Goal: Task Accomplishment & Management: Manage account settings

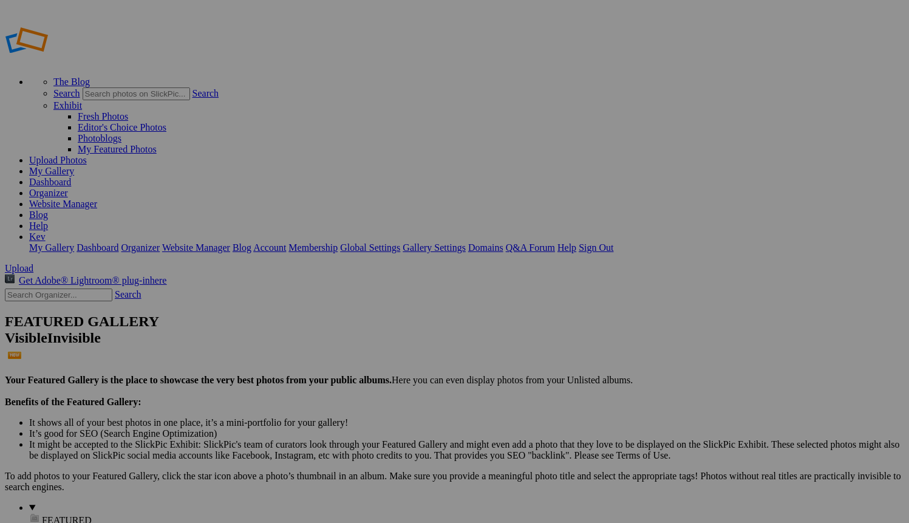
click at [97, 199] on link "Website Manager" at bounding box center [63, 204] width 68 height 10
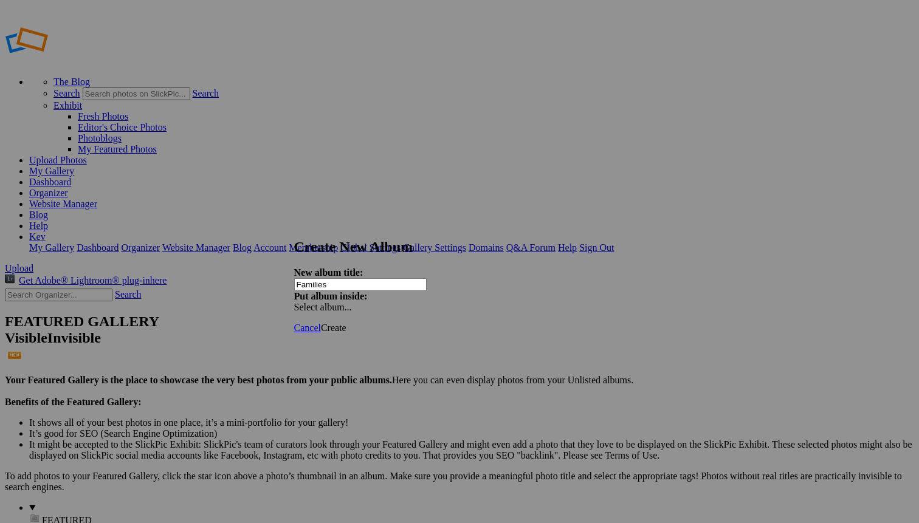
type input "Families"
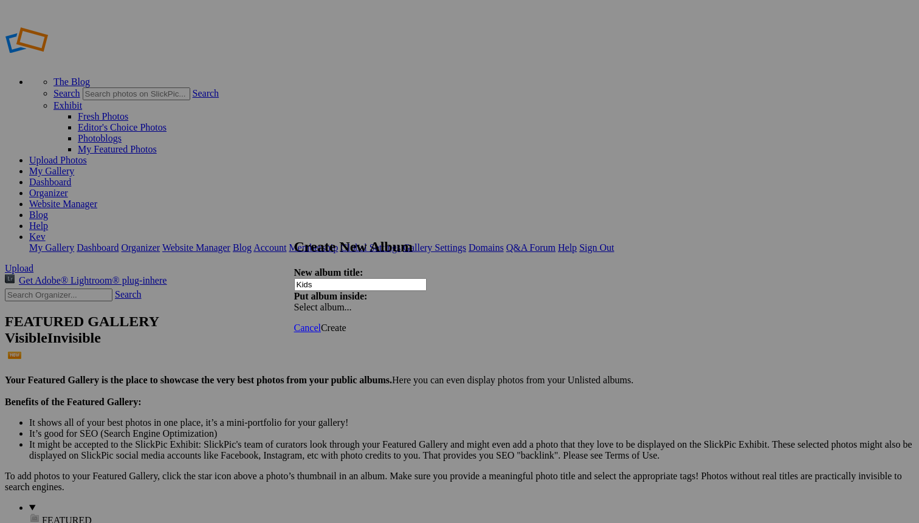
type input "Kids"
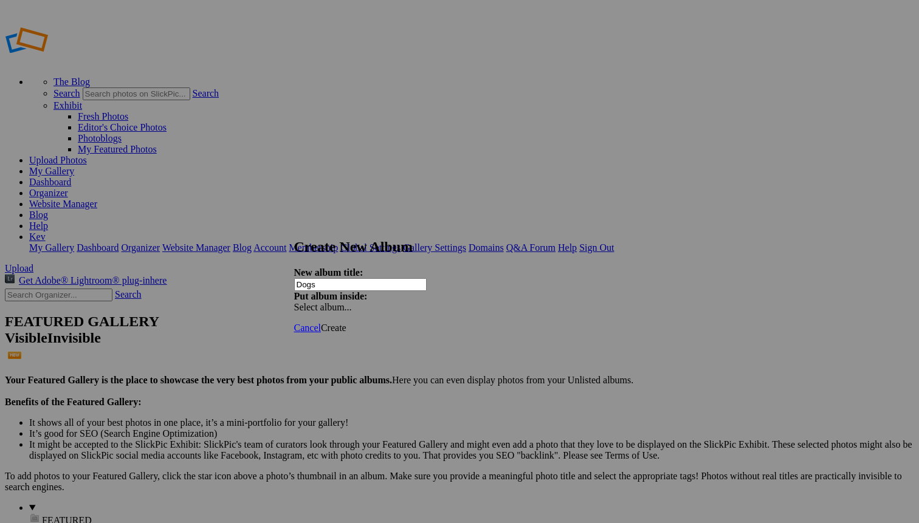
type input "Dogs"
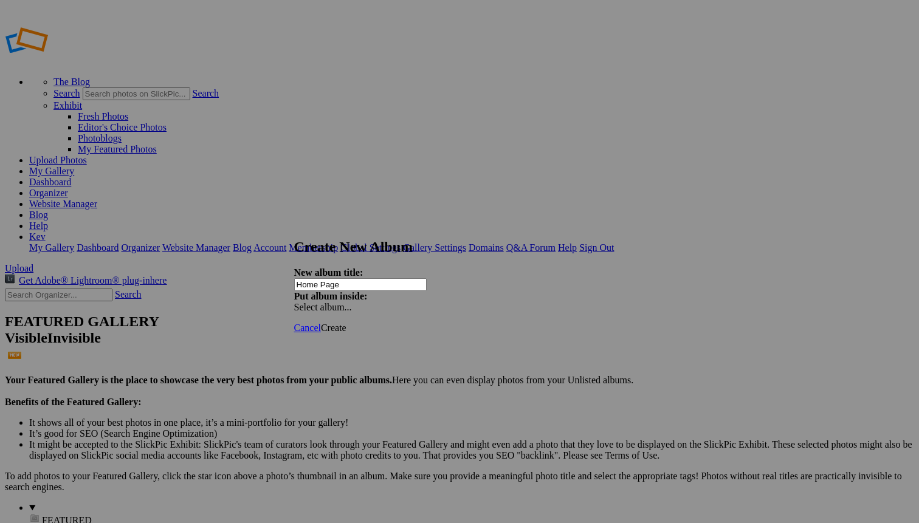
type input "Home Page"
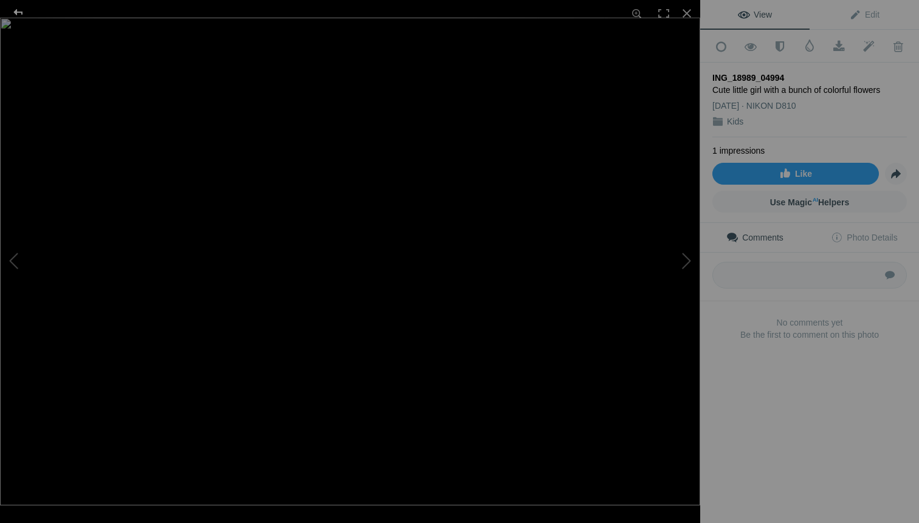
click at [18, 13] on div at bounding box center [18, 12] width 44 height 24
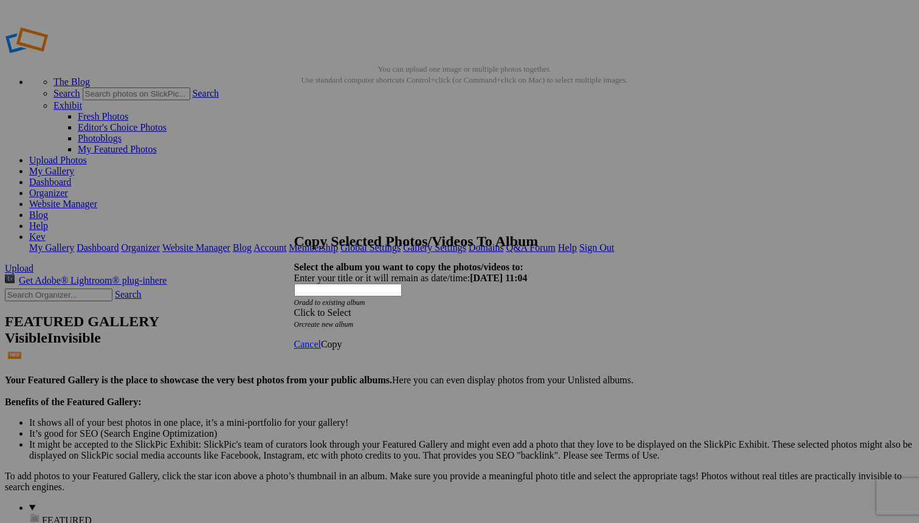
click at [386, 307] on div "Click to Select" at bounding box center [455, 312] width 322 height 11
click at [365, 303] on link "Home Page" at bounding box center [368, 297] width 45 height 10
click at [342, 339] on span "Copy" at bounding box center [331, 344] width 21 height 10
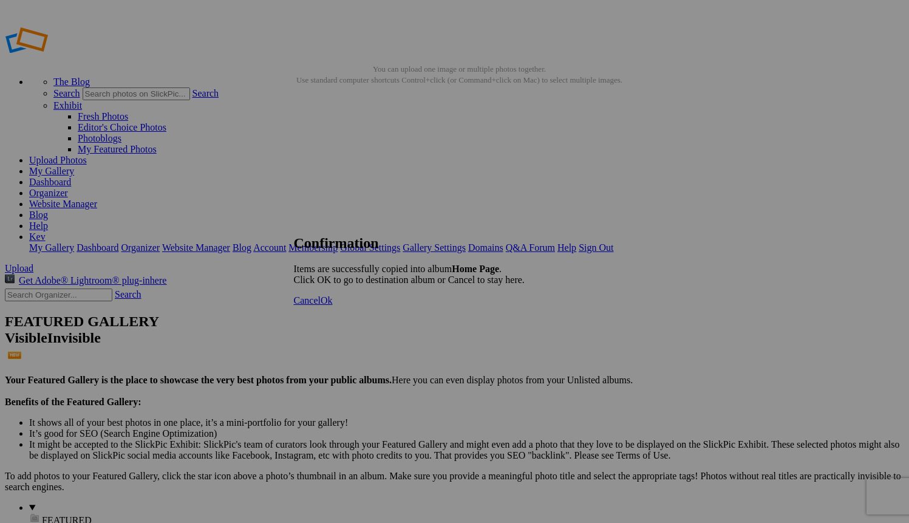
click at [333, 306] on span "Ok" at bounding box center [327, 300] width 12 height 10
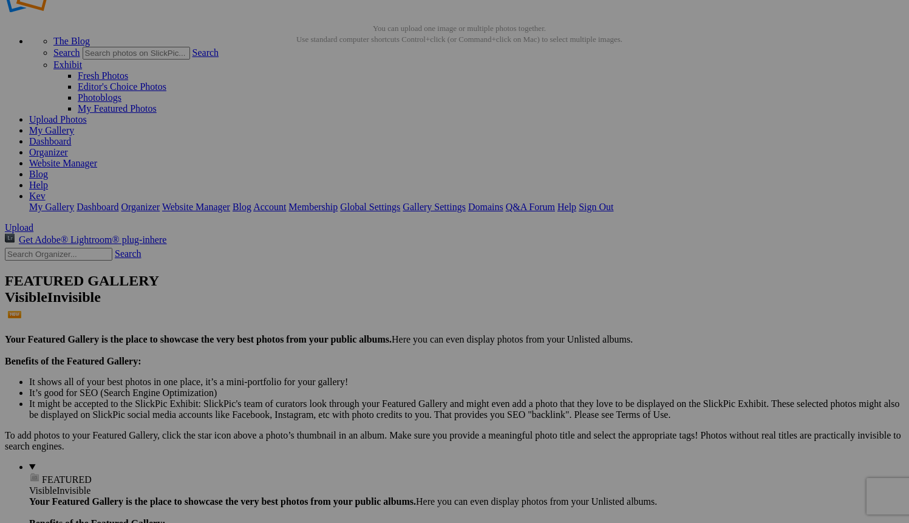
scroll to position [69, 0]
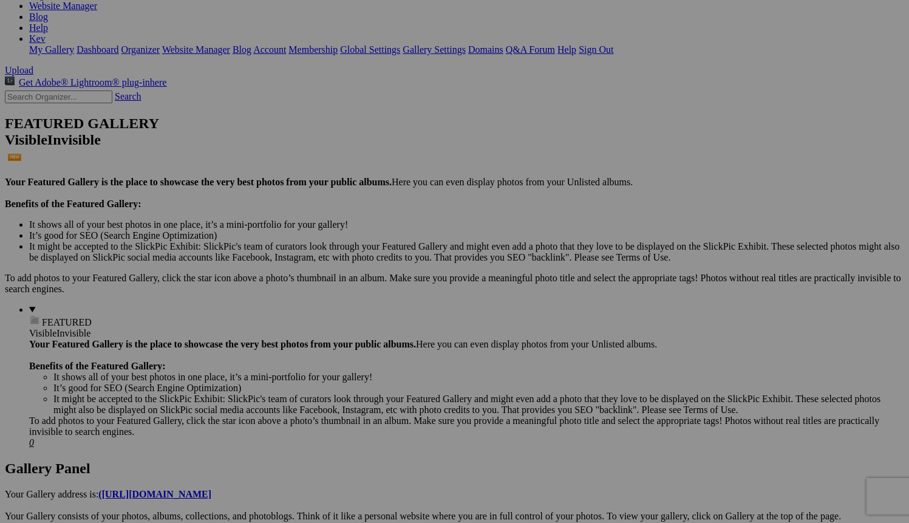
scroll to position [199, 0]
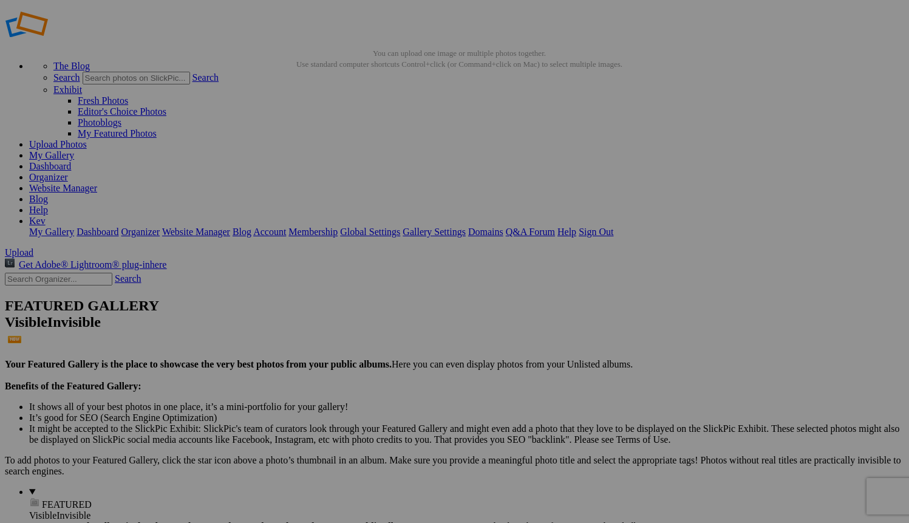
scroll to position [18, 0]
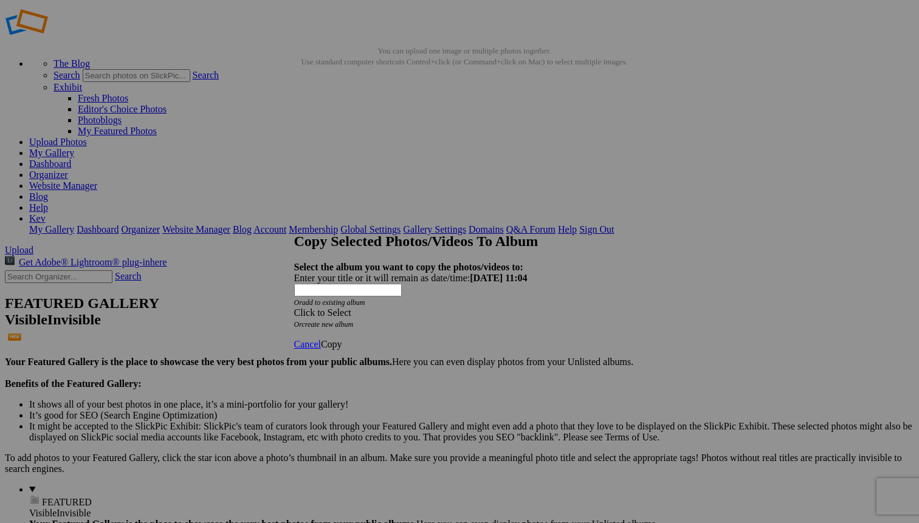
click at [411, 307] on div "Click to Select" at bounding box center [455, 312] width 322 height 11
click at [379, 303] on link "Home Page" at bounding box center [368, 297] width 45 height 10
click at [342, 339] on span "Copy" at bounding box center [331, 344] width 21 height 10
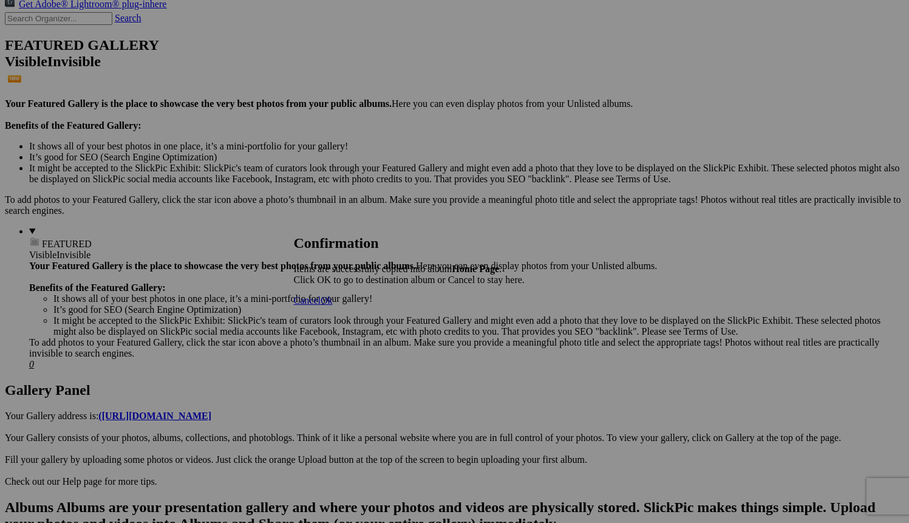
scroll to position [279, 0]
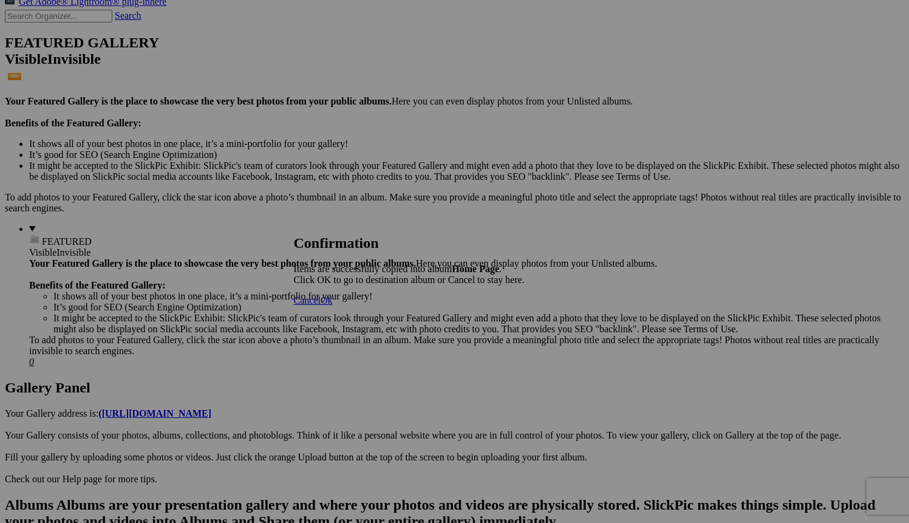
click at [333, 306] on span "Ok" at bounding box center [327, 300] width 12 height 10
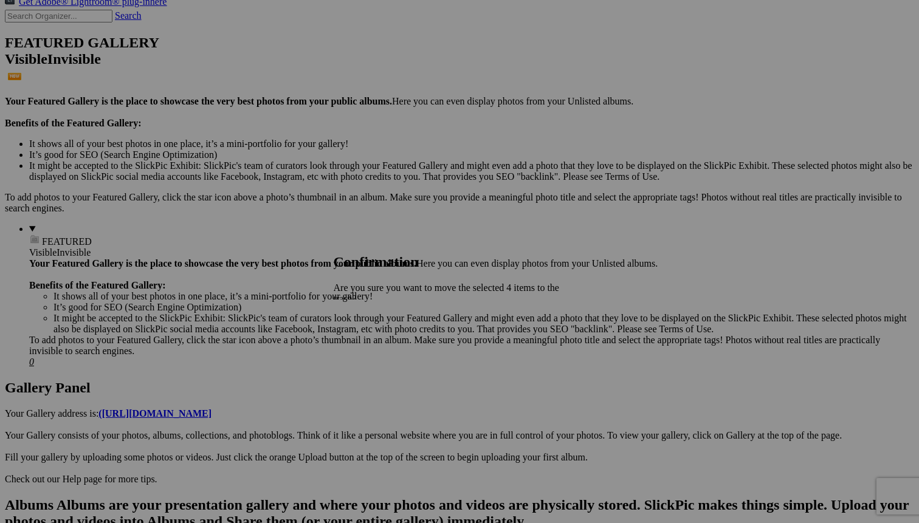
click at [374, 347] on span "Yes" at bounding box center [367, 352] width 14 height 10
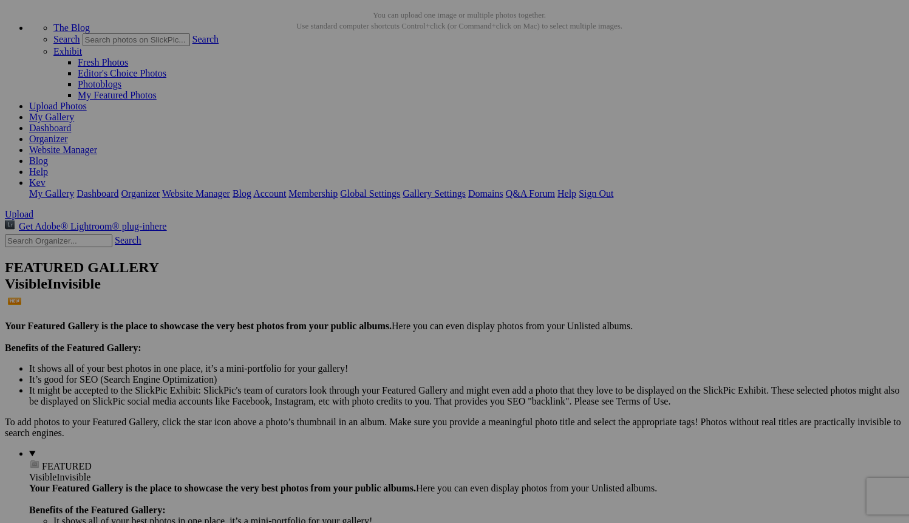
scroll to position [0, 0]
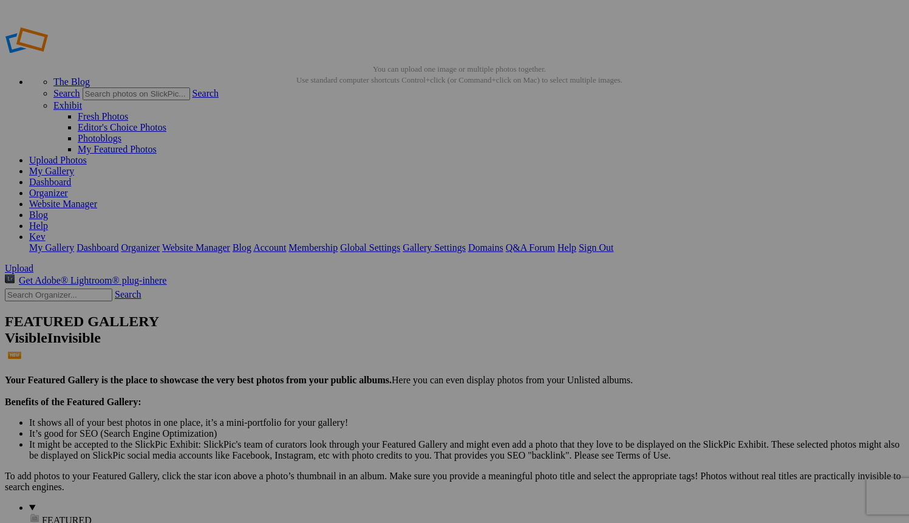
drag, startPoint x: 552, startPoint y: 185, endPoint x: 310, endPoint y: 174, distance: 242.1
drag, startPoint x: 234, startPoint y: 349, endPoint x: 411, endPoint y: 160, distance: 258.7
drag, startPoint x: 557, startPoint y: 348, endPoint x: 535, endPoint y: 179, distance: 170.4
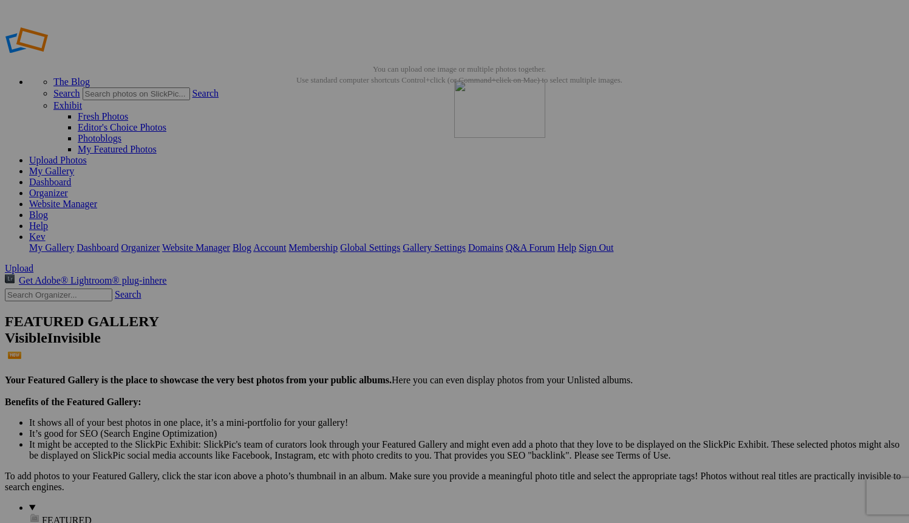
drag, startPoint x: 341, startPoint y: 341, endPoint x: 629, endPoint y: 168, distance: 335.8
drag, startPoint x: 456, startPoint y: 330, endPoint x: 195, endPoint y: 317, distance: 261.0
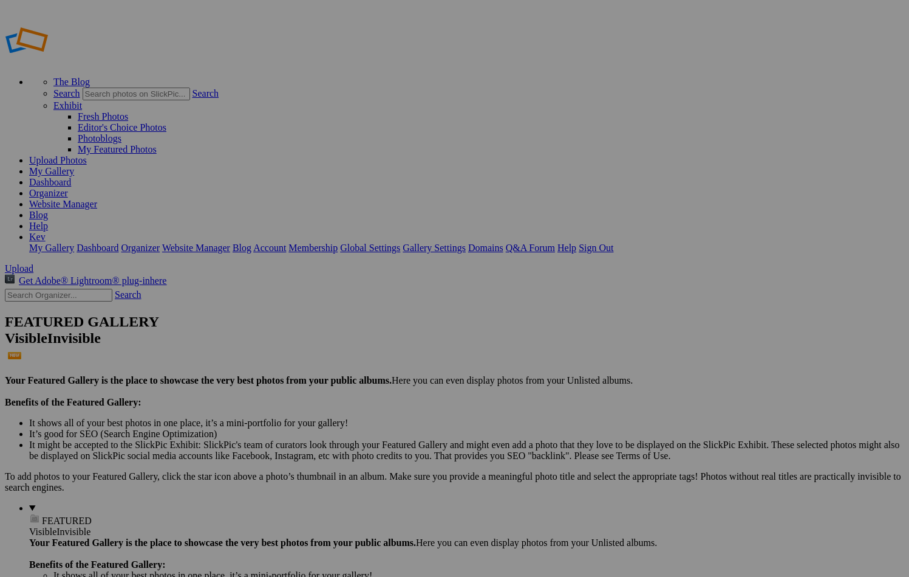
click at [97, 199] on link "Website Manager" at bounding box center [63, 204] width 68 height 10
click at [71, 177] on link "Dashboard" at bounding box center [50, 182] width 42 height 10
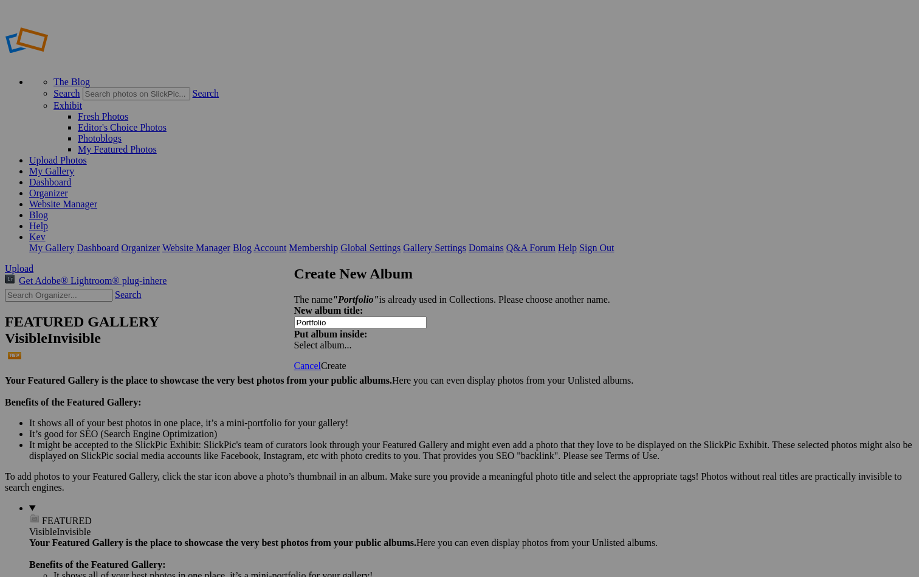
click at [351, 320] on input "Portfolio" at bounding box center [360, 322] width 132 height 13
type input "F"
click at [321, 360] on span "Cancel" at bounding box center [307, 365] width 27 height 10
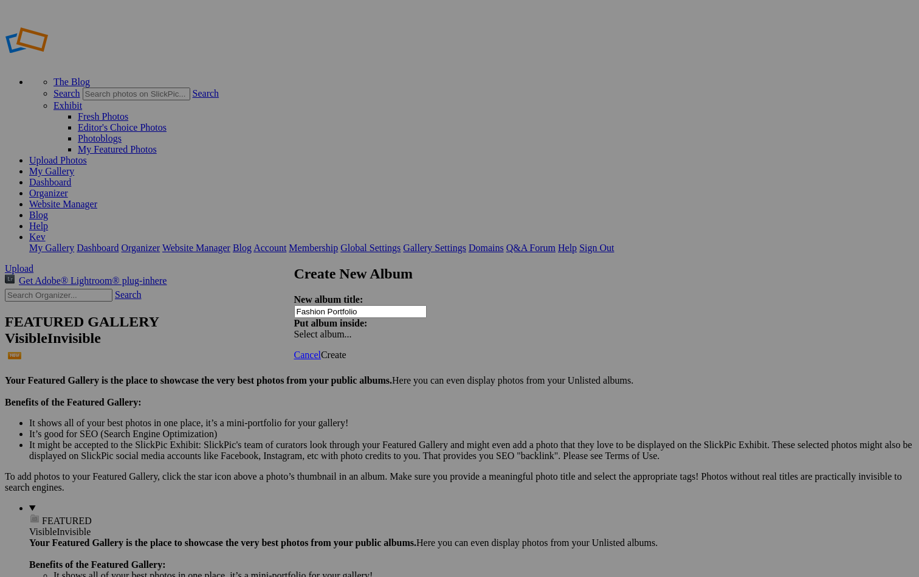
type input "Fashion Portfolio"
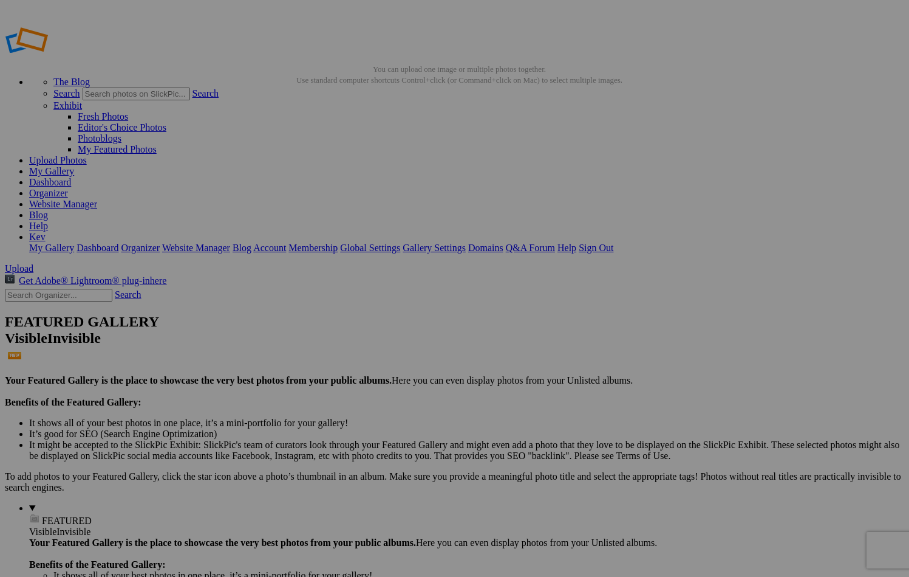
drag, startPoint x: 448, startPoint y: 171, endPoint x: 298, endPoint y: 147, distance: 152.0
click at [71, 177] on link "Dashboard" at bounding box center [50, 182] width 42 height 10
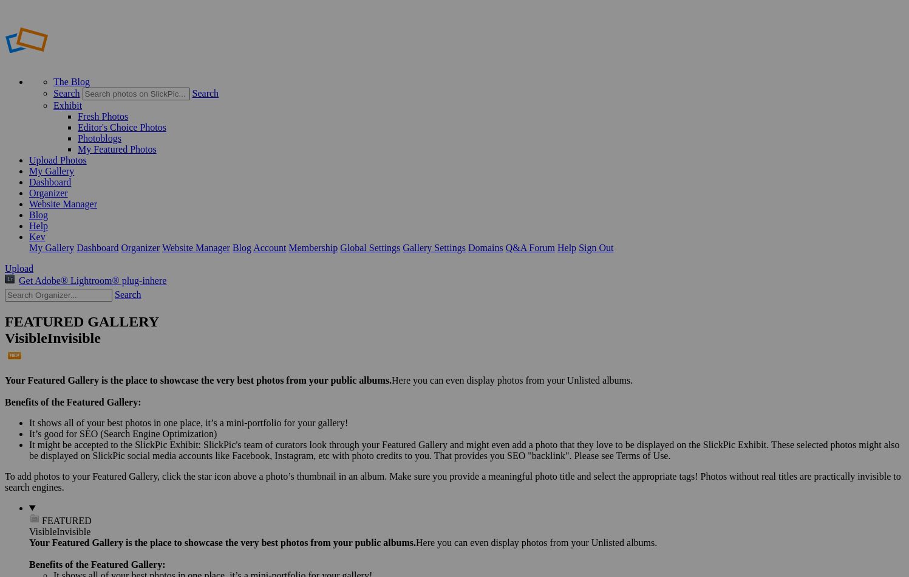
click at [33, 263] on span "Upload" at bounding box center [19, 268] width 29 height 10
click at [97, 199] on link "Website Manager" at bounding box center [63, 204] width 68 height 10
